Goal: Find specific page/section: Find specific page/section

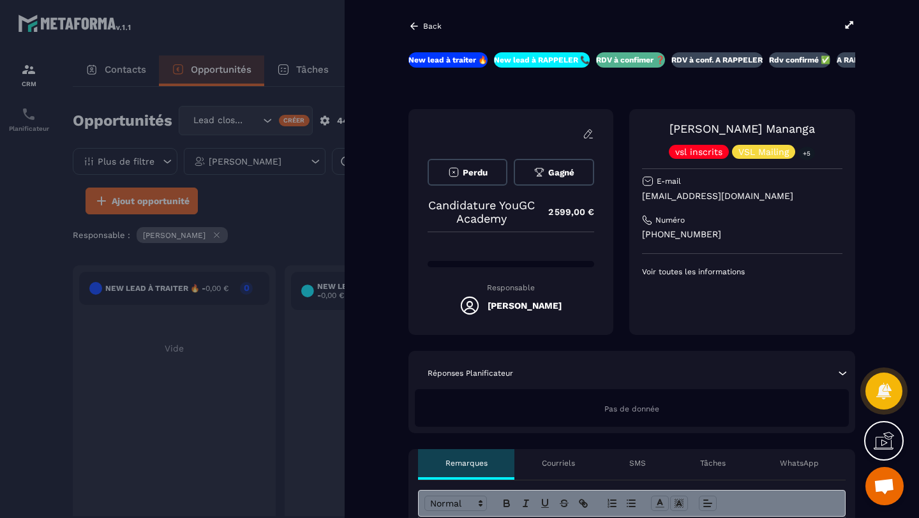
scroll to position [935, 0]
click at [0, 306] on div at bounding box center [459, 259] width 919 height 518
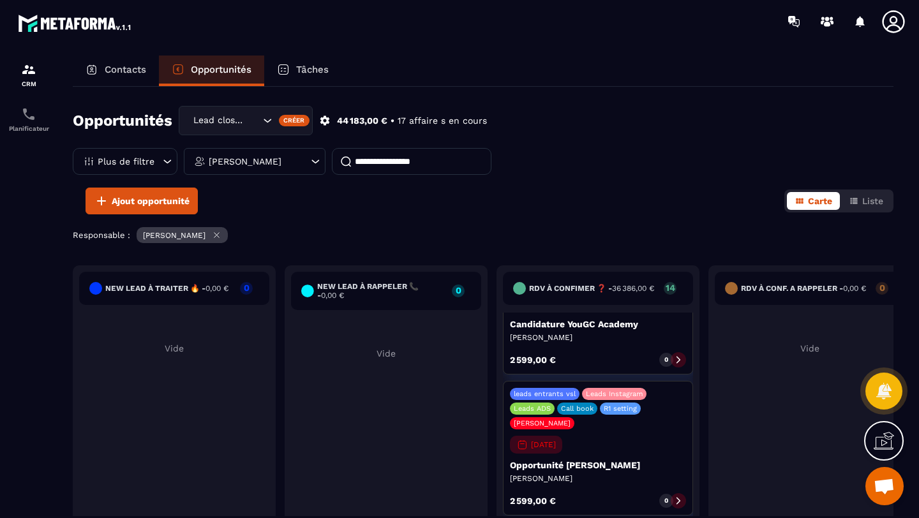
scroll to position [1222, 0]
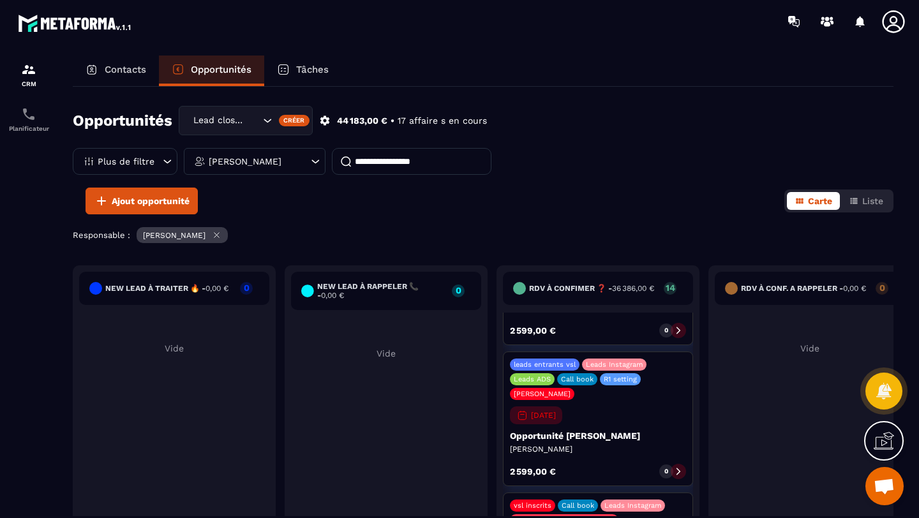
click at [113, 75] on p "Contacts" at bounding box center [125, 69] width 41 height 11
